Goal: Task Accomplishment & Management: Manage account settings

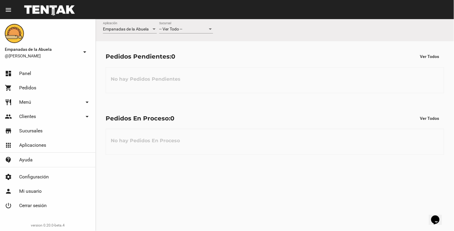
click at [192, 30] on div "-- Ver Todo --" at bounding box center [183, 29] width 48 height 5
click at [192, 53] on span "[PERSON_NAME]" at bounding box center [186, 54] width 54 height 13
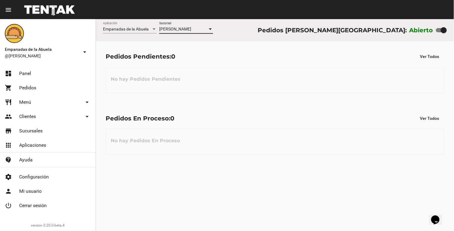
click at [199, 21] on div "Empanadas de la Abuela Aplicación [PERSON_NAME] [GEOGRAPHIC_DATA] Pedidos [PERS…" at bounding box center [275, 30] width 358 height 22
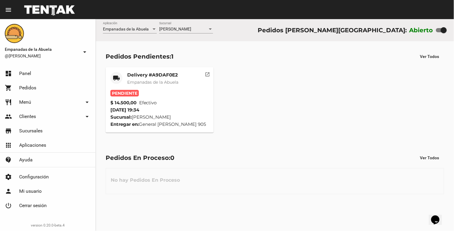
click at [159, 64] on div "Pedidos Pendientes: 1 Ver Todos local_shipping Delivery #A9DAF0E2 Empanadas de …" at bounding box center [275, 91] width 358 height 101
click at [151, 87] on div "Delivery #A9DAF0E2 Empanadas de la Abuela" at bounding box center [152, 81] width 51 height 18
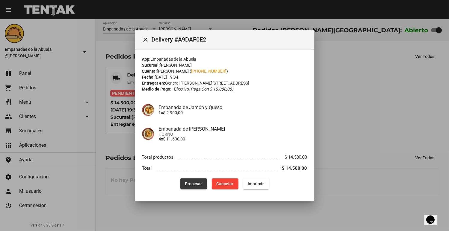
click at [186, 187] on button "Procesar" at bounding box center [194, 184] width 27 height 11
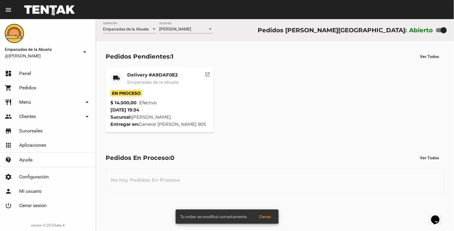
click at [129, 75] on mat-card-title "Delivery #A9DAF0E2" at bounding box center [152, 75] width 51 height 6
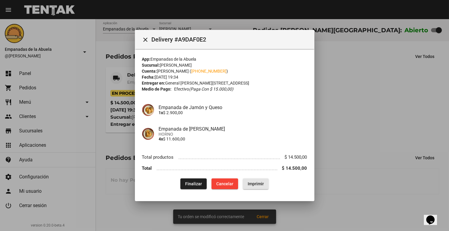
click at [252, 187] on button "Imprimir" at bounding box center [256, 184] width 26 height 11
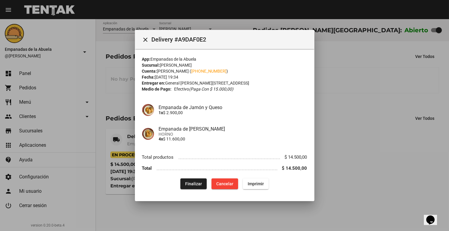
click at [380, 122] on div at bounding box center [224, 115] width 449 height 231
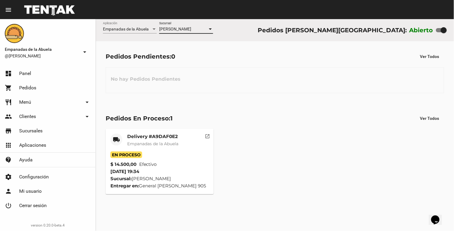
click at [189, 28] on span "[PERSON_NAME]" at bounding box center [175, 29] width 32 height 5
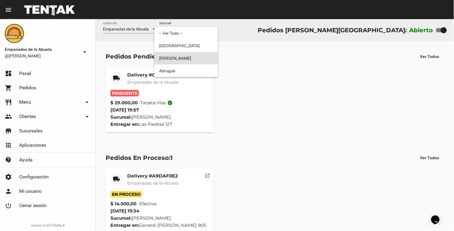
click at [152, 100] on div at bounding box center [227, 115] width 454 height 231
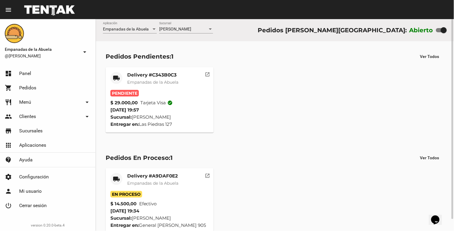
click at [145, 78] on mat-card-title "Delivery #C343B0C3" at bounding box center [152, 75] width 51 height 6
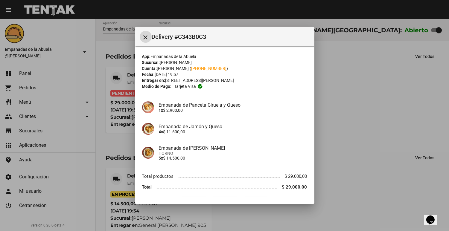
scroll to position [16, 0]
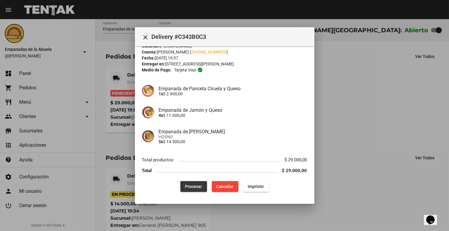
click at [193, 187] on span "Procesar" at bounding box center [193, 186] width 17 height 5
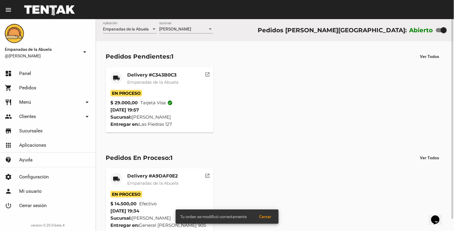
click at [129, 75] on mat-card-title "Delivery #C343B0C3" at bounding box center [152, 75] width 51 height 6
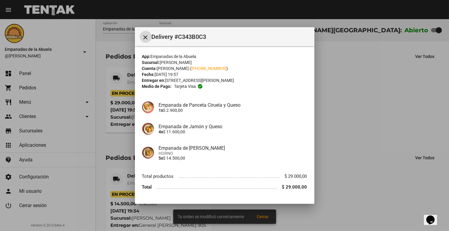
scroll to position [16, 0]
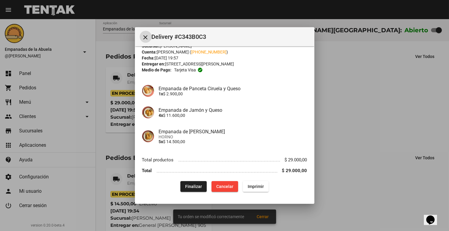
click at [248, 185] on span "Imprimir" at bounding box center [256, 186] width 16 height 5
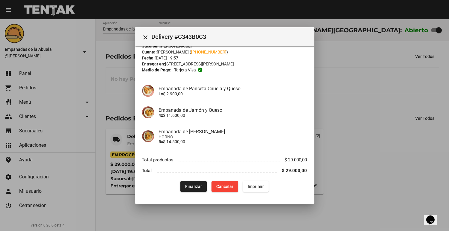
drag, startPoint x: 398, startPoint y: 114, endPoint x: 308, endPoint y: 225, distance: 143.2
click at [396, 116] on div at bounding box center [224, 115] width 449 height 231
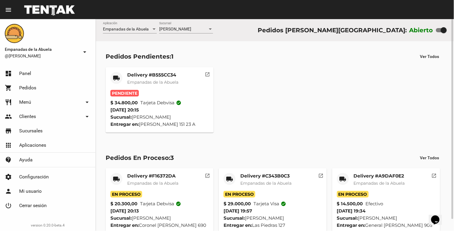
click at [158, 78] on div "Delivery #B555CC34 Empanadas de la Abuela" at bounding box center [152, 81] width 51 height 18
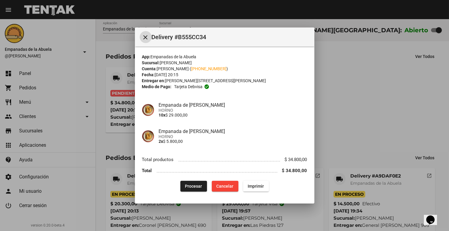
click at [198, 186] on span "Procesar" at bounding box center [193, 186] width 17 height 5
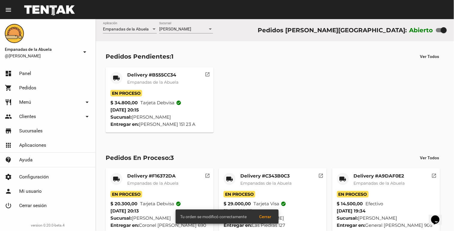
click at [141, 81] on span "Empanadas de la Abuela" at bounding box center [152, 82] width 51 height 5
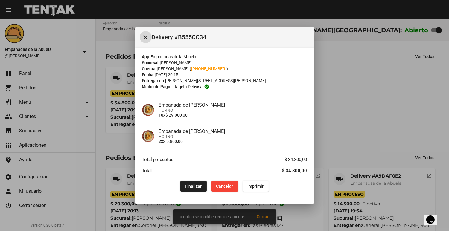
click at [261, 187] on span "Imprimir" at bounding box center [256, 186] width 16 height 5
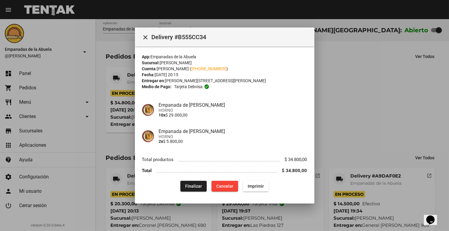
click at [365, 123] on div at bounding box center [224, 115] width 449 height 231
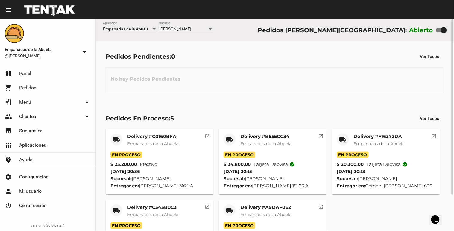
click at [156, 143] on span "Empanadas de la Abuela" at bounding box center [152, 143] width 51 height 5
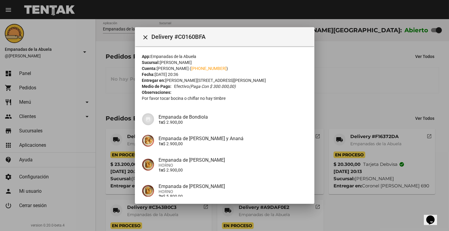
click at [321, 75] on div at bounding box center [224, 115] width 449 height 231
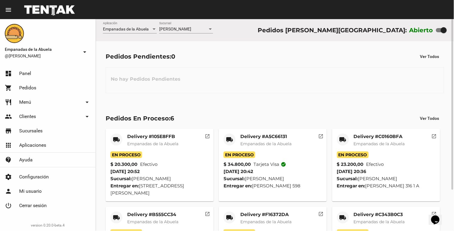
click at [178, 138] on mat-card-title "Delivery #105E8FFB" at bounding box center [152, 137] width 51 height 6
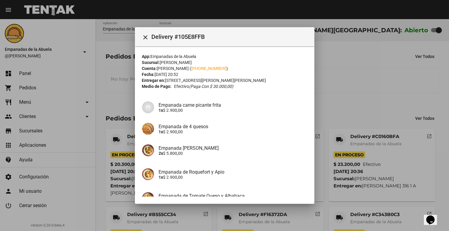
click at [374, 61] on div at bounding box center [224, 115] width 449 height 231
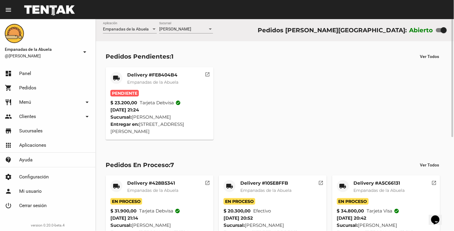
click at [153, 89] on div "Delivery #FE8404B4 Empanadas de la Abuela" at bounding box center [152, 81] width 51 height 18
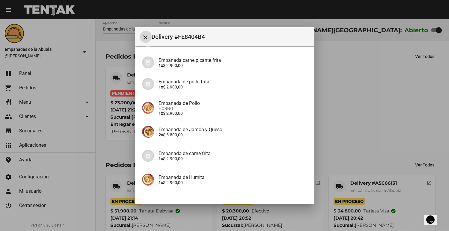
scroll to position [107, 0]
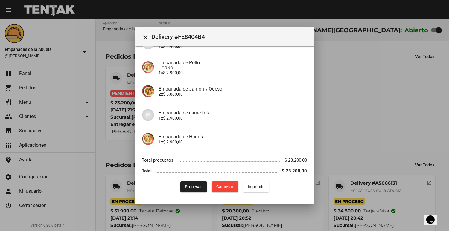
drag, startPoint x: 189, startPoint y: 173, endPoint x: 186, endPoint y: 176, distance: 4.5
click at [186, 175] on li "Total $ 23.200,00" at bounding box center [224, 171] width 165 height 11
click at [193, 190] on button "Procesar" at bounding box center [194, 187] width 27 height 11
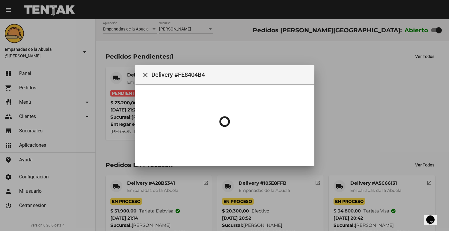
scroll to position [0, 0]
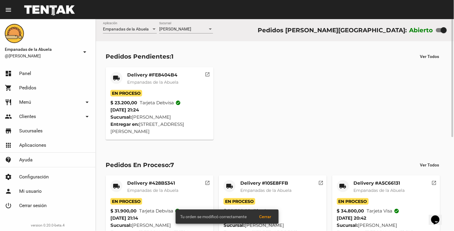
click at [152, 80] on span "Empanadas de la Abuela" at bounding box center [152, 82] width 51 height 5
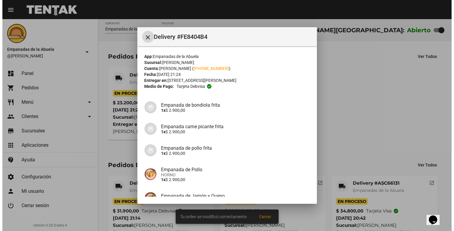
scroll to position [100, 0]
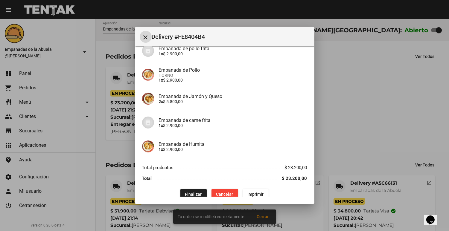
click at [257, 192] on span "Imprimir" at bounding box center [256, 194] width 16 height 5
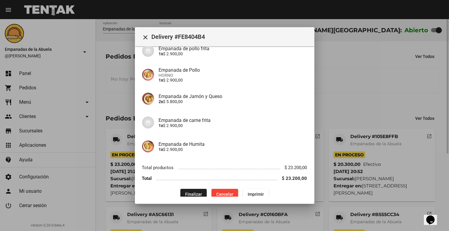
click at [325, 106] on div at bounding box center [224, 115] width 449 height 231
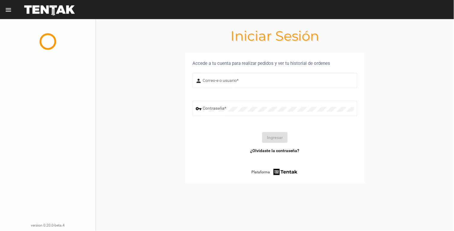
type input "[EMAIL_ADDRESS][DOMAIN_NAME]"
click at [278, 136] on button "Ingresar" at bounding box center [274, 137] width 25 height 11
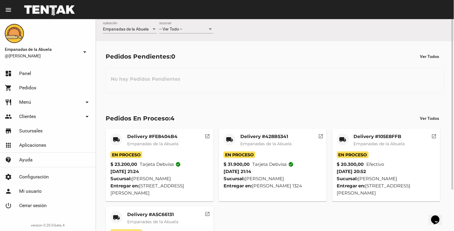
click at [196, 26] on div "-- Ver Todo -- Sucursal" at bounding box center [186, 28] width 54 height 12
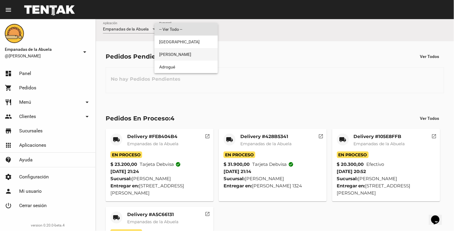
click at [181, 51] on span "[PERSON_NAME]" at bounding box center [186, 54] width 54 height 13
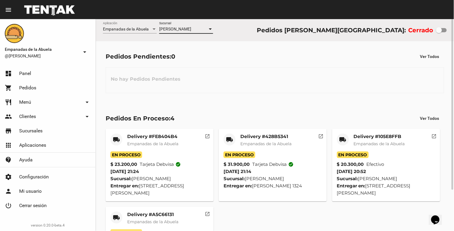
scroll to position [51, 0]
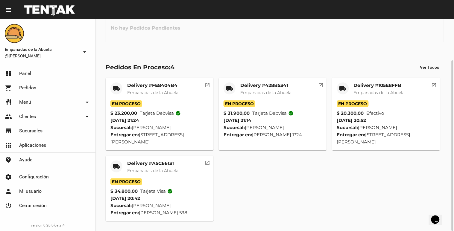
click at [137, 171] on span "Empanadas de la Abuela" at bounding box center [152, 170] width 51 height 5
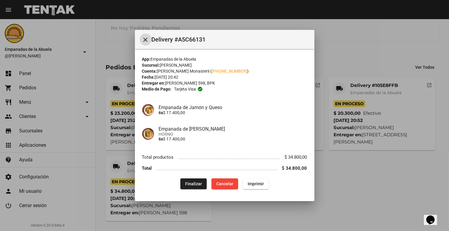
click at [183, 183] on button "Finalizar" at bounding box center [194, 184] width 26 height 11
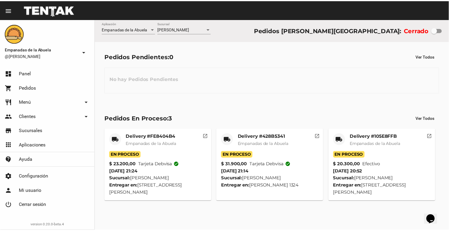
scroll to position [0, 0]
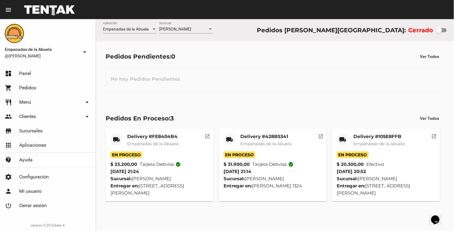
click at [348, 139] on div "local_shipping" at bounding box center [343, 140] width 12 height 12
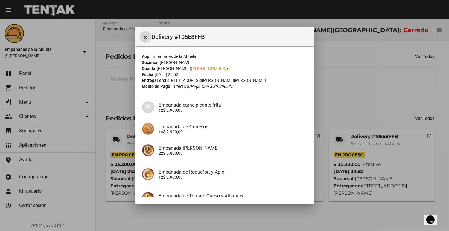
scroll to position [81, 0]
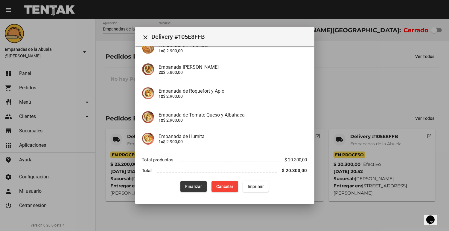
click at [190, 191] on button "Finalizar" at bounding box center [194, 186] width 26 height 11
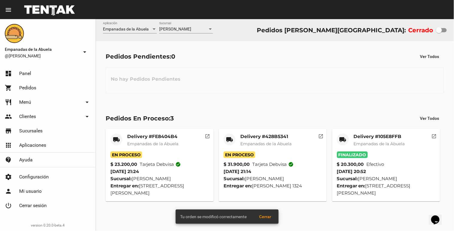
click at [238, 142] on mat-card-header "local_shipping Delivery #428B5341 Empanadas de [GEOGRAPHIC_DATA]" at bounding box center [273, 143] width 98 height 18
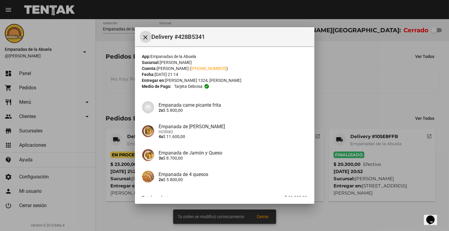
scroll to position [38, 0]
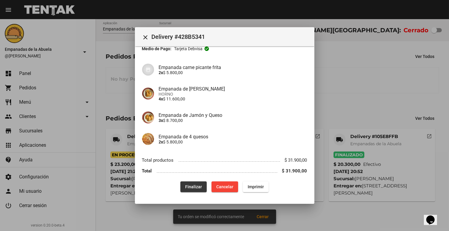
click at [181, 182] on button "Finalizar" at bounding box center [194, 187] width 26 height 11
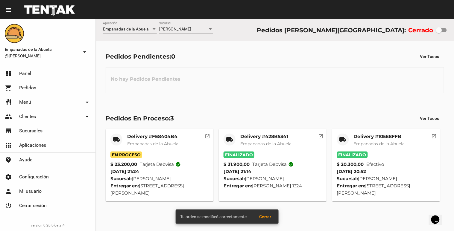
click at [130, 147] on mat-card-subtitle "Empanadas de la Abuela" at bounding box center [152, 144] width 51 height 6
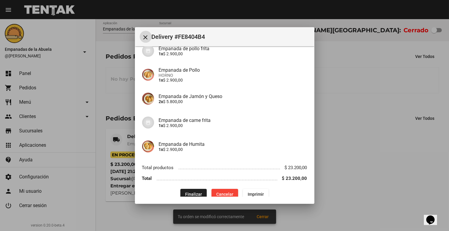
scroll to position [107, 0]
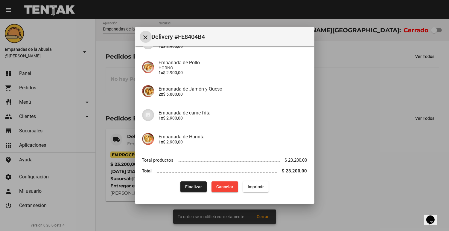
click at [178, 182] on div "Finalizar Cancelar Imprimir" at bounding box center [224, 187] width 165 height 11
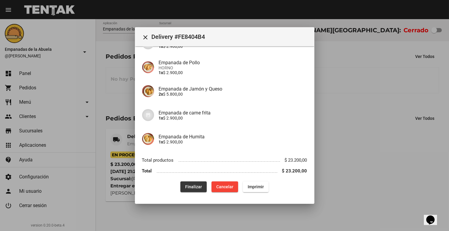
click at [181, 182] on button "Finalizar" at bounding box center [194, 187] width 26 height 11
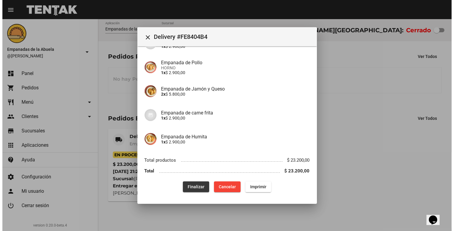
scroll to position [0, 0]
